Goal: Task Accomplishment & Management: Manage account settings

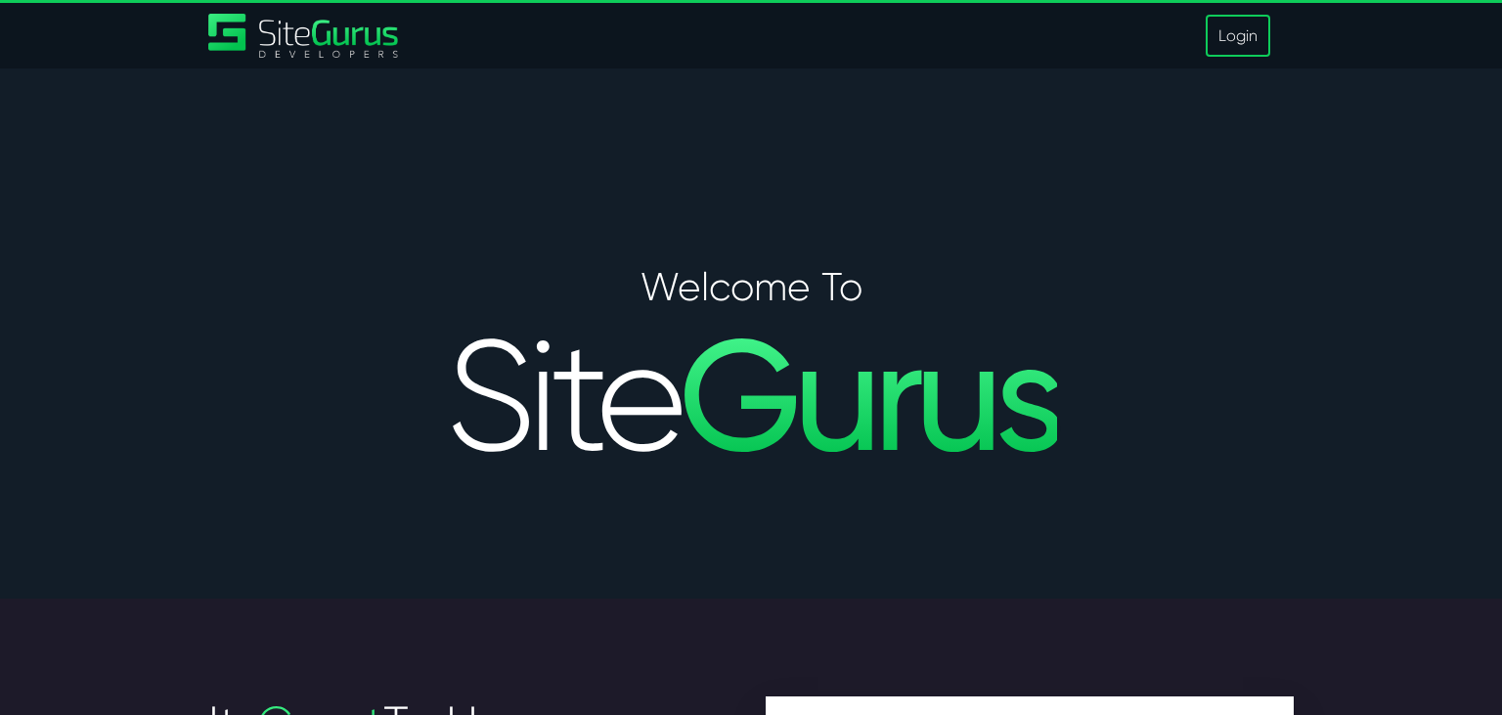
type input "[EMAIL_ADDRESS][DOMAIN_NAME]"
click at [1234, 22] on link "Login" at bounding box center [1238, 36] width 65 height 42
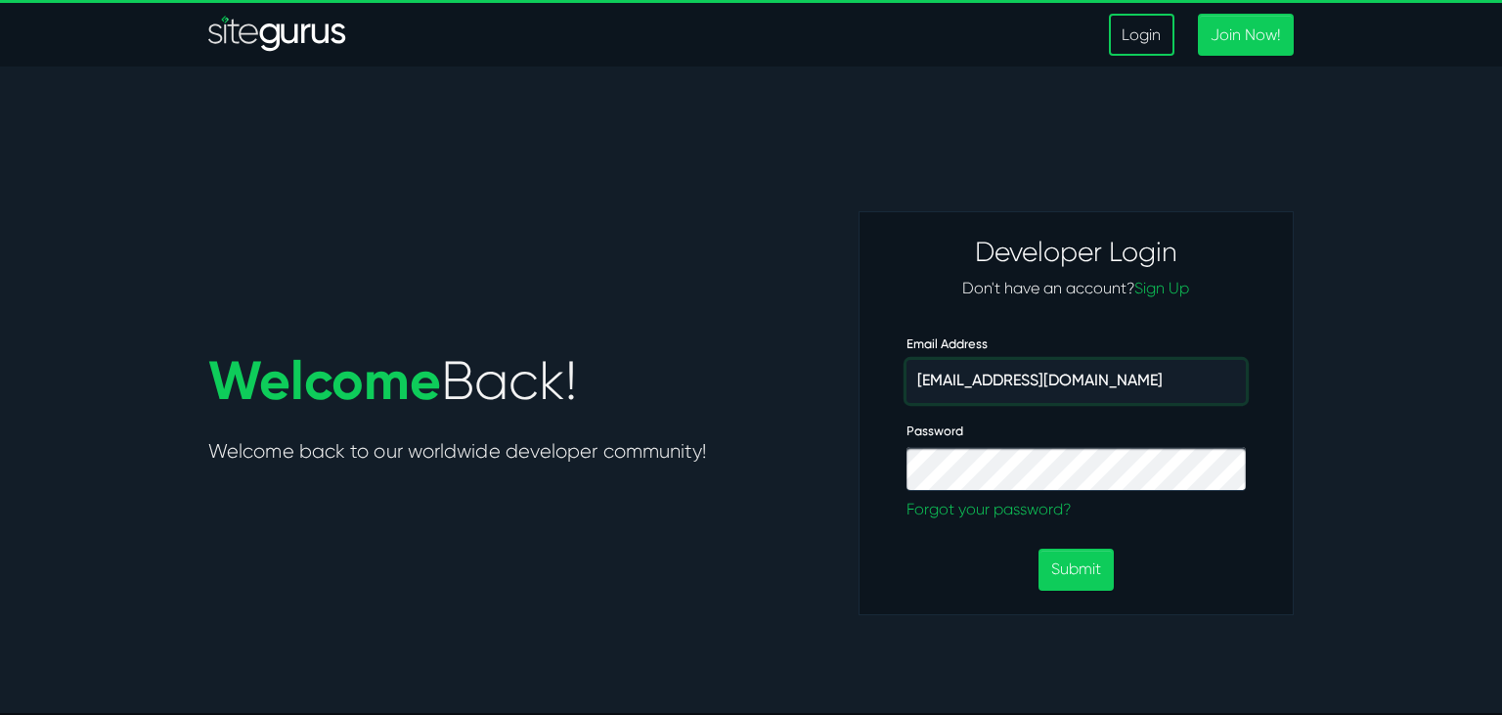
click at [1038, 373] on input "[EMAIL_ADDRESS][DOMAIN_NAME]" at bounding box center [1075, 381] width 339 height 43
click at [1075, 588] on button "Submit" at bounding box center [1075, 570] width 75 height 42
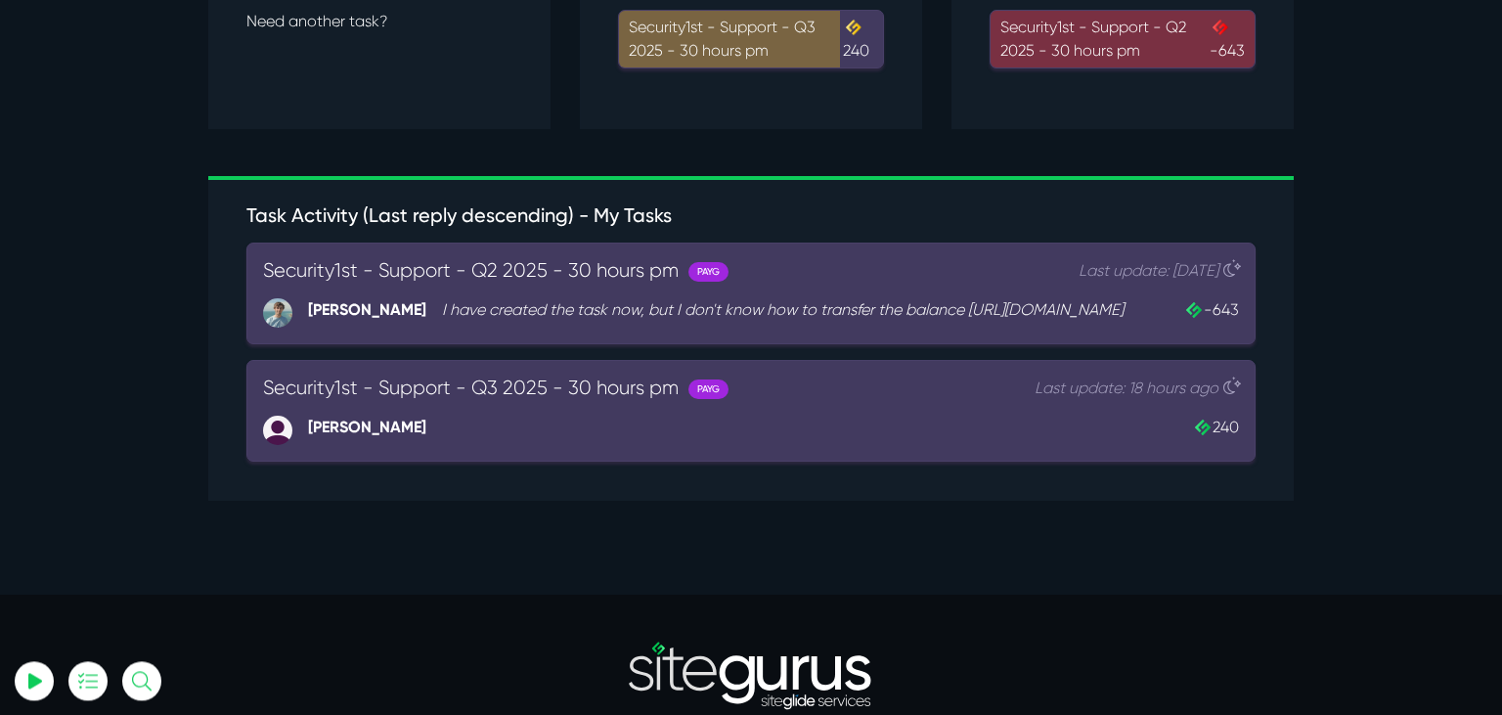
scroll to position [103, 0]
